Goal: Task Accomplishment & Management: Manage account settings

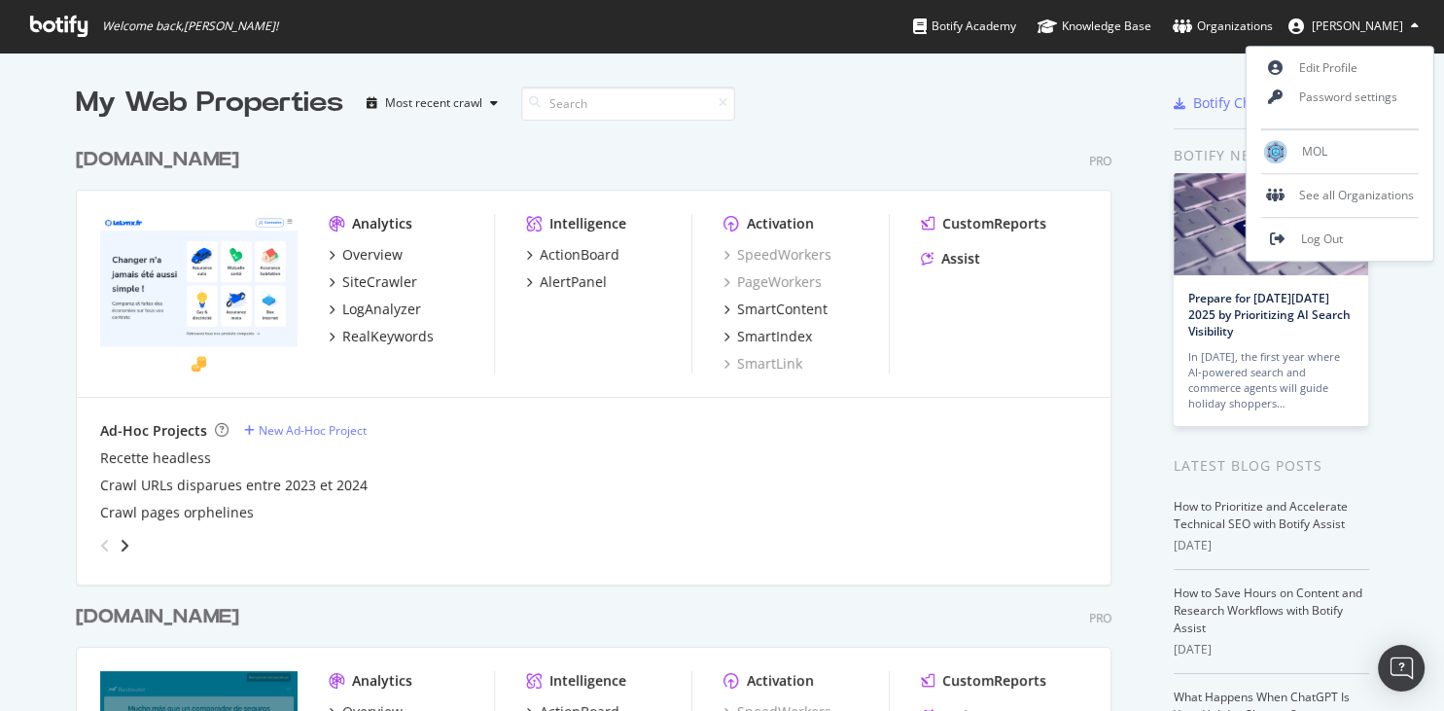
scroll to position [711, 1443]
click at [1308, 228] on link "Log Out" at bounding box center [1339, 239] width 187 height 29
